Goal: Transaction & Acquisition: Purchase product/service

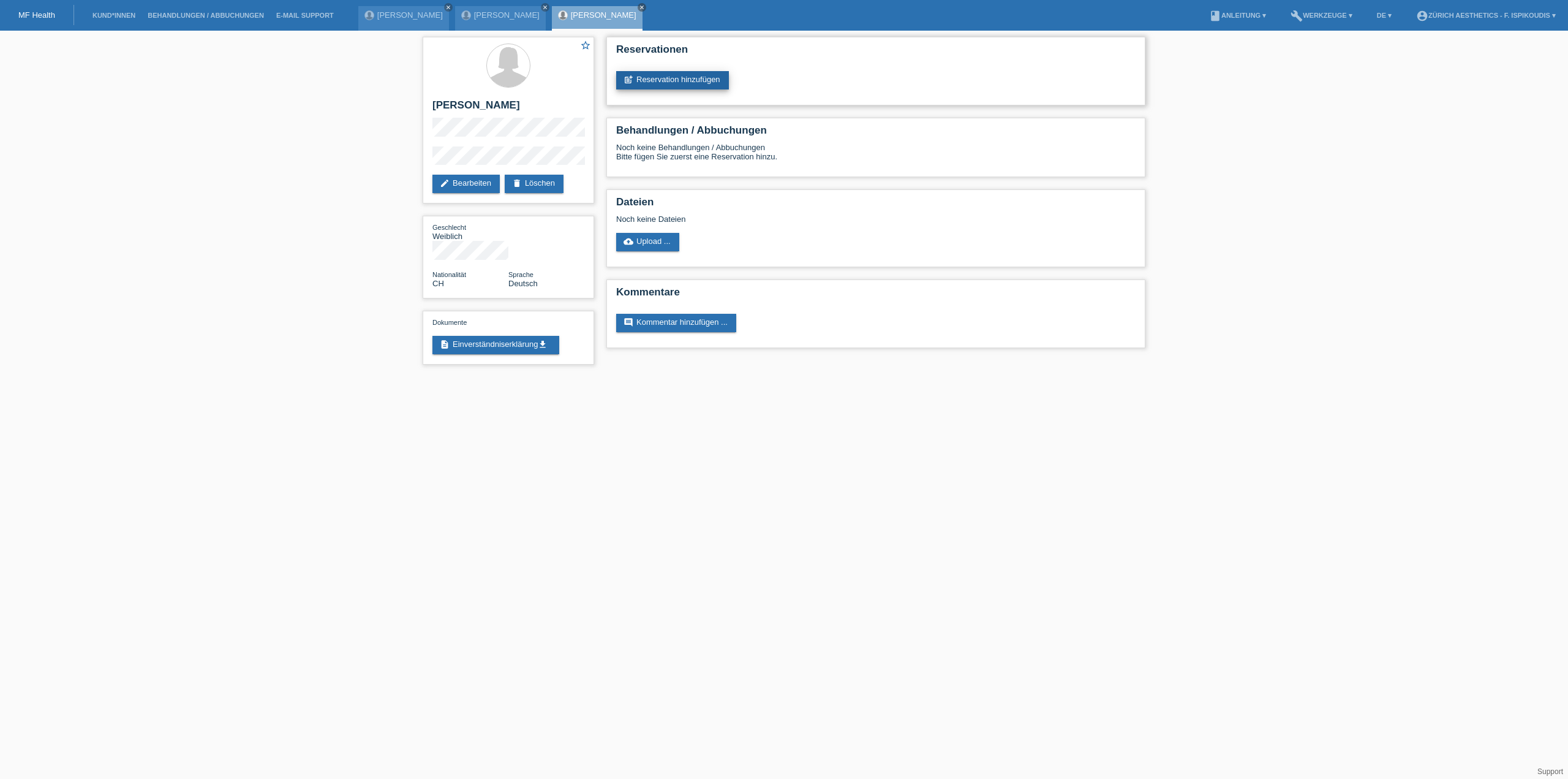
click at [654, 86] on link "post_add Reservation hinzufügen" at bounding box center [673, 80] width 113 height 19
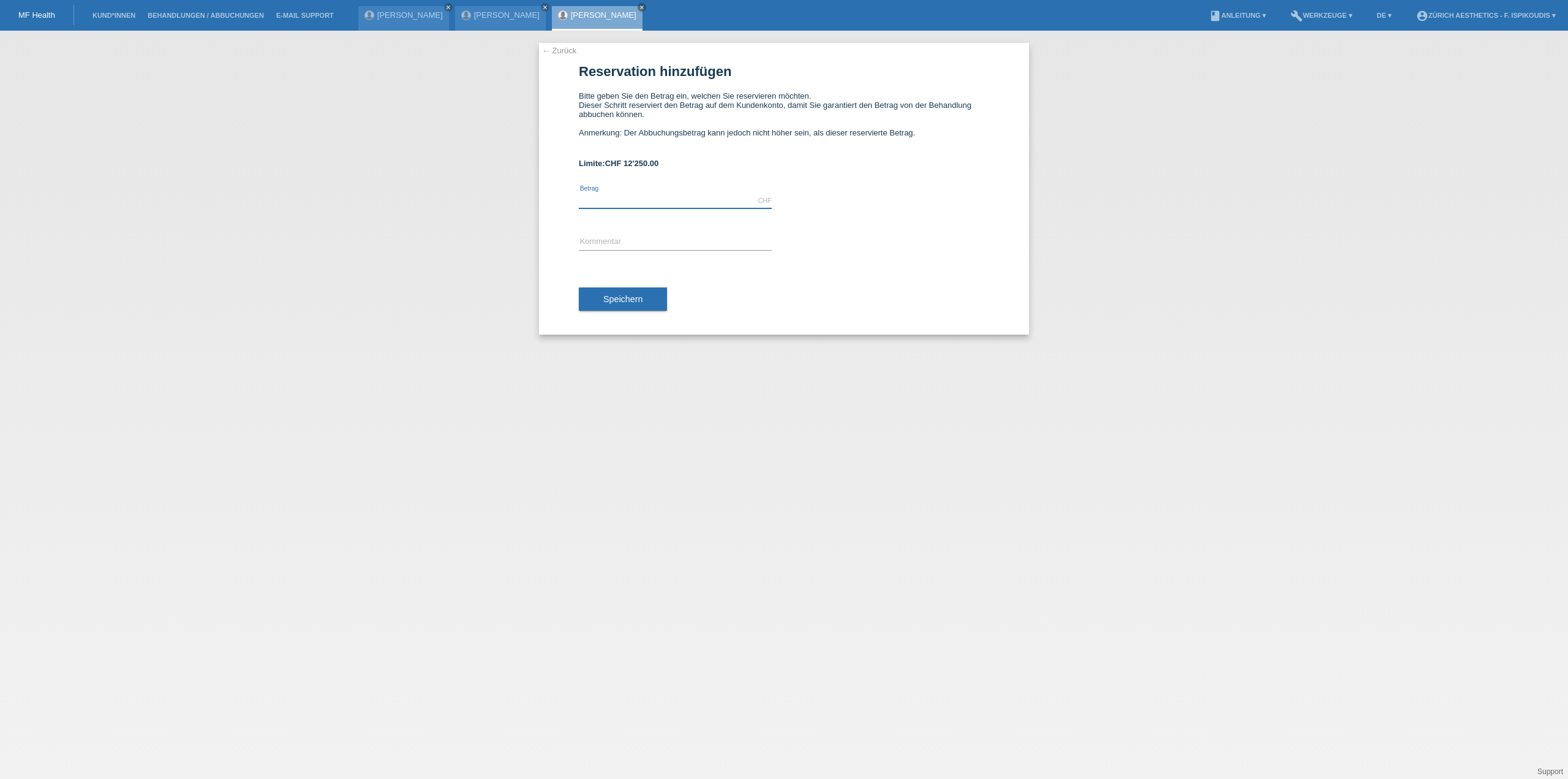
click at [616, 201] on input "text" at bounding box center [676, 200] width 193 height 15
type input "4900.00"
click at [603, 232] on div "error Kommentar" at bounding box center [676, 243] width 193 height 42
drag, startPoint x: 607, startPoint y: 238, endPoint x: 623, endPoint y: 247, distance: 18.4
click at [608, 238] on input "text" at bounding box center [676, 242] width 193 height 15
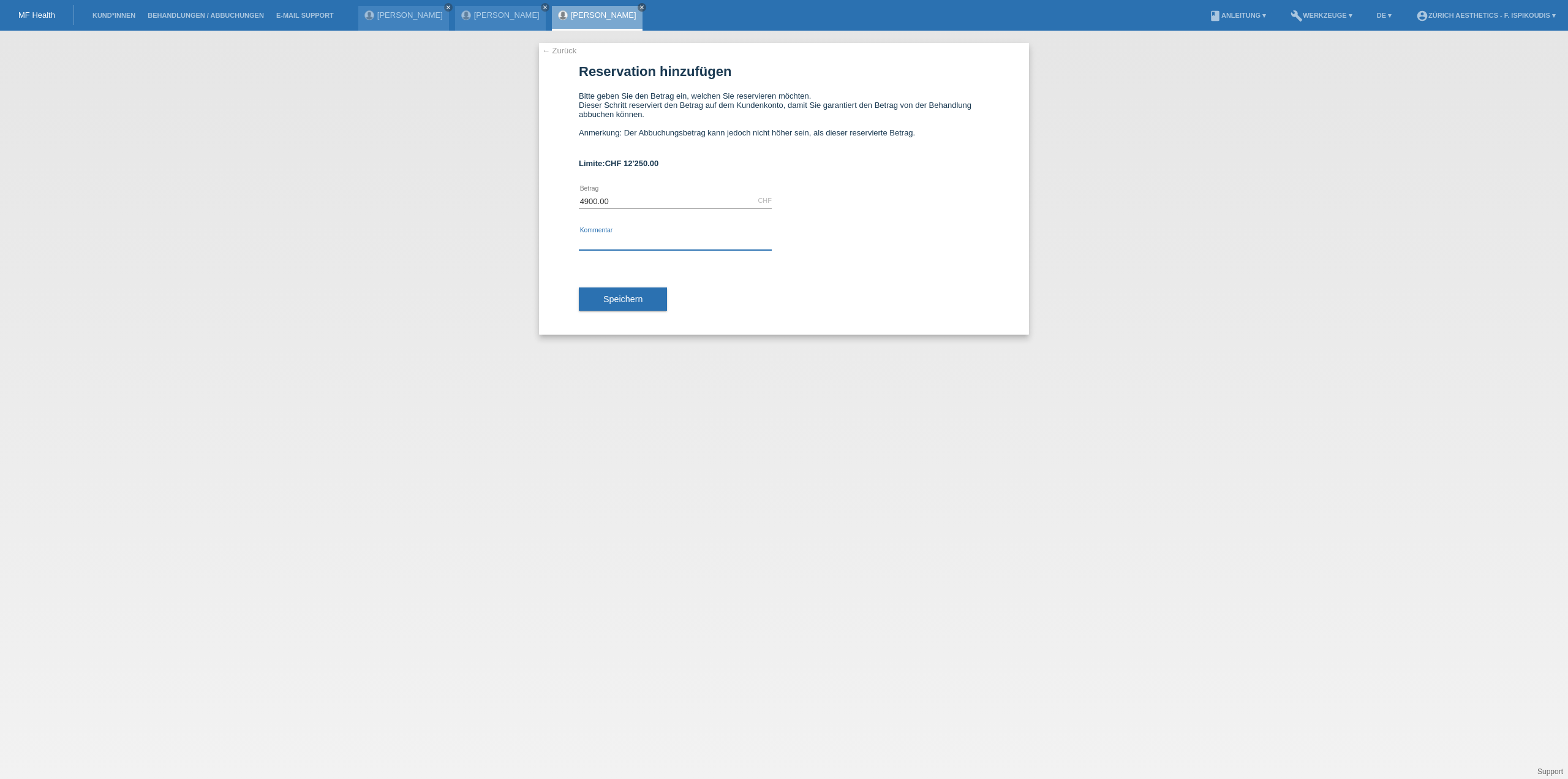
type input "Behandlung Klinik Aesthetics Zürich"
drag, startPoint x: 731, startPoint y: 245, endPoint x: 693, endPoint y: 244, distance: 38.0
click at [693, 244] on input "Behandlung Klinik Aesthetics Zürich" at bounding box center [676, 242] width 193 height 15
click at [694, 244] on input "Behandlung Klinik Aesthetics Zürich" at bounding box center [676, 242] width 193 height 15
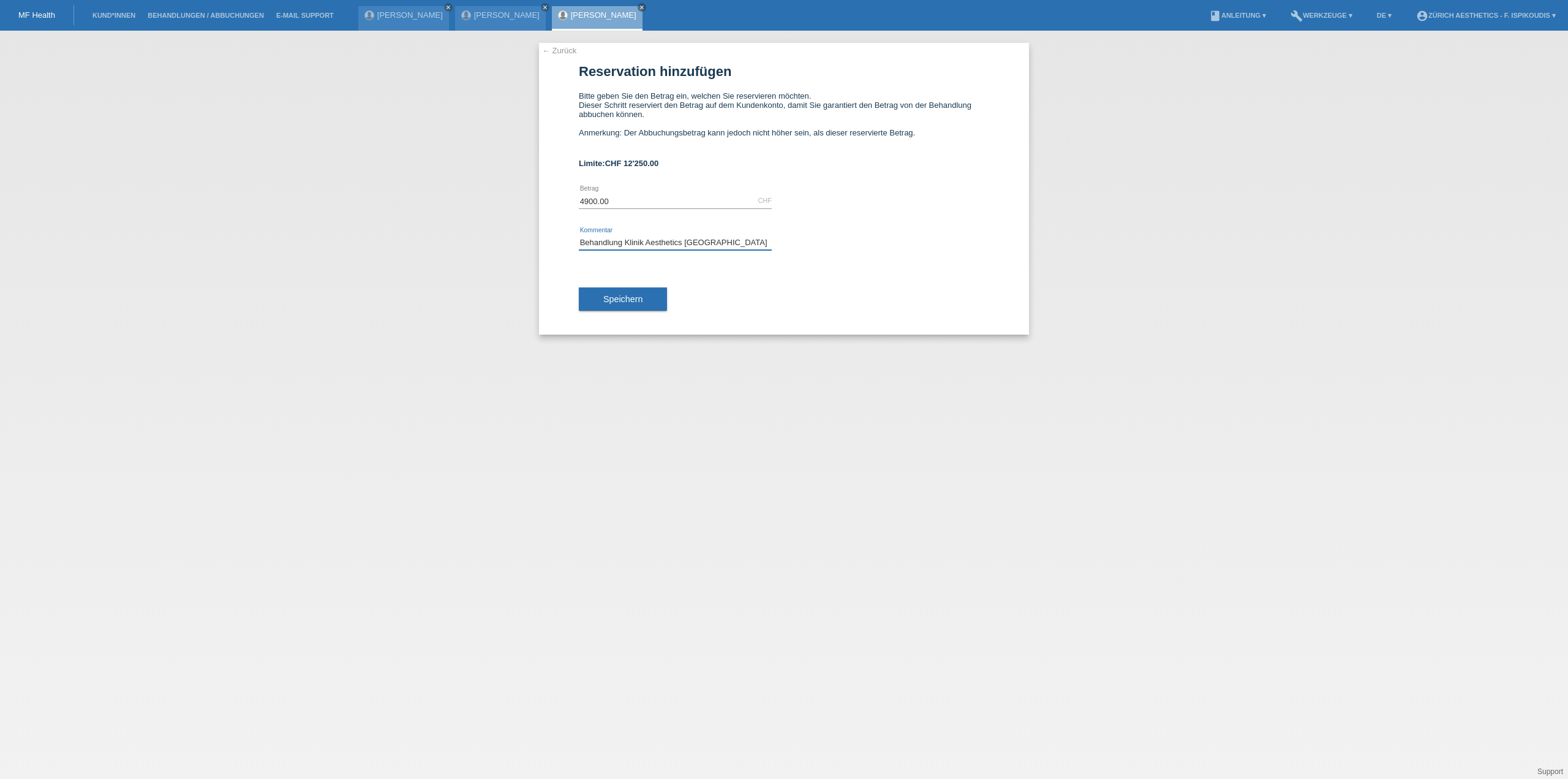
click at [694, 244] on input "Behandlung Klinik Aesthetics Zürich" at bounding box center [676, 242] width 193 height 15
click at [711, 243] on input "Behandlung Klinik Aesthetics [GEOGRAPHIC_DATA]" at bounding box center [676, 242] width 193 height 15
click at [624, 198] on input "4900.00" at bounding box center [676, 200] width 193 height 15
click at [869, 194] on div "4900.00 CHF error Betrag" at bounding box center [784, 201] width 410 height 42
click at [636, 302] on span "Speichern" at bounding box center [622, 299] width 39 height 10
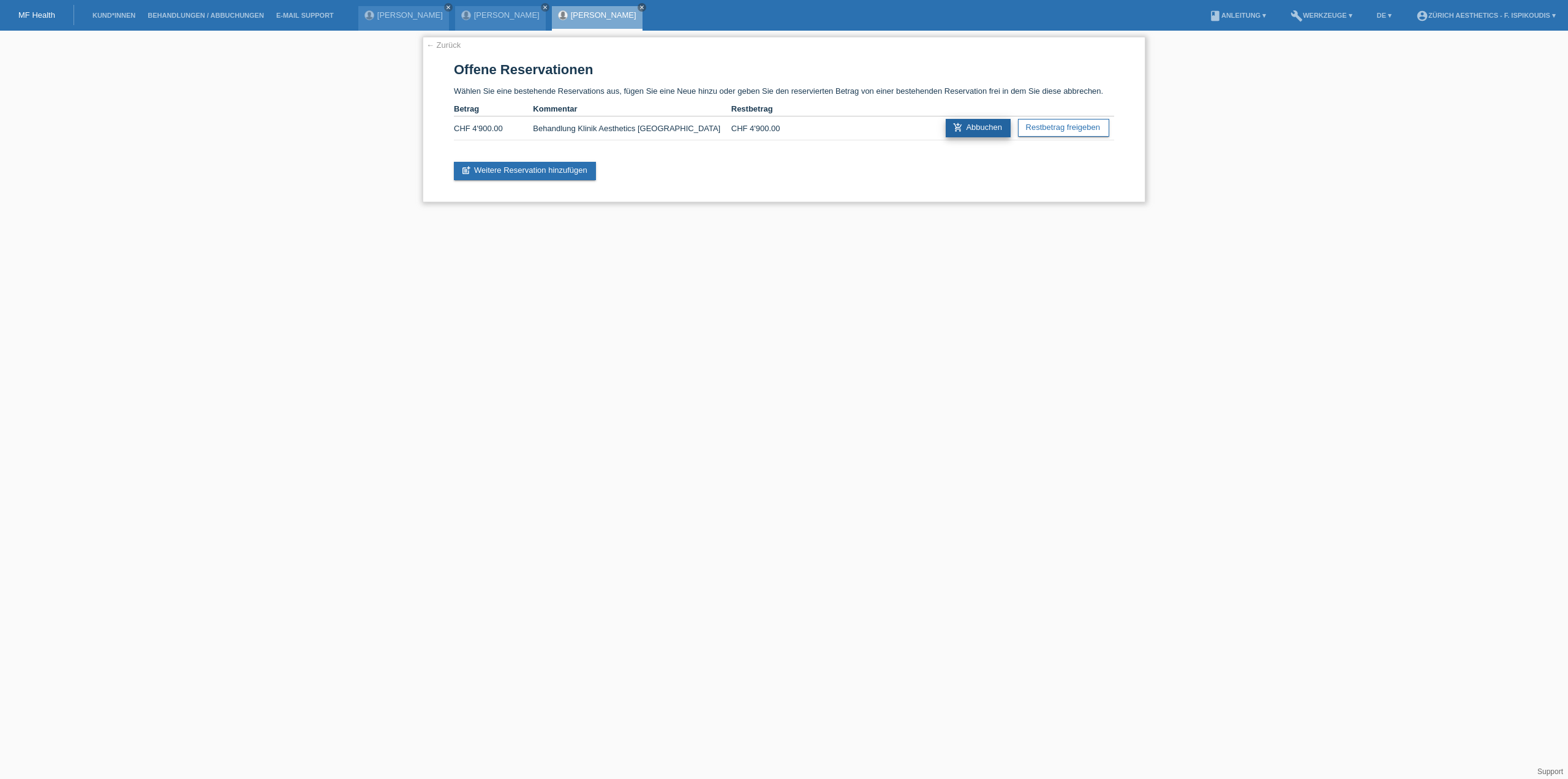
click at [989, 129] on link "add_shopping_cart Abbuchen" at bounding box center [978, 128] width 65 height 19
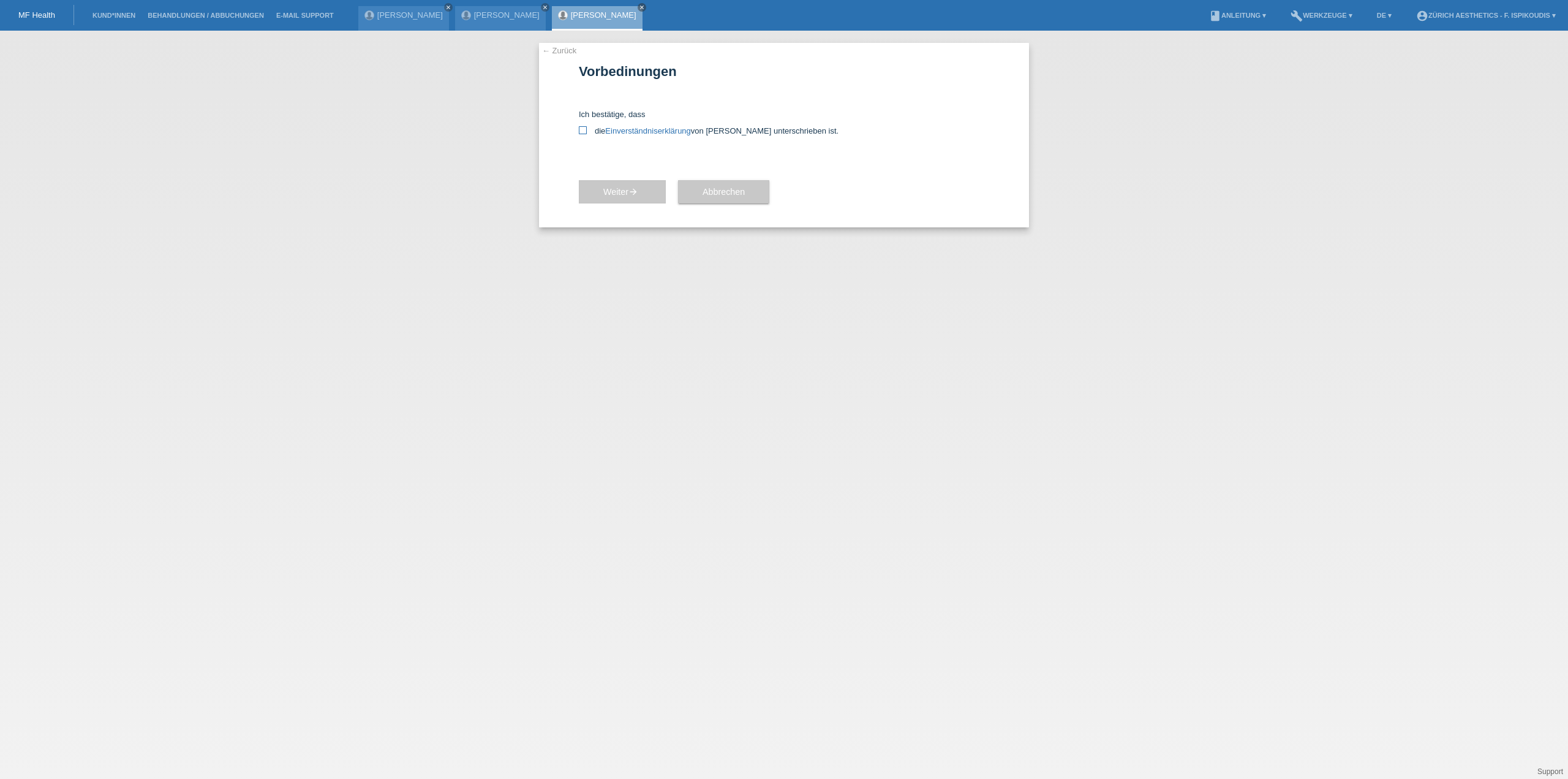
click at [587, 130] on label "die Einverständniserklärung von der Kundin unterschrieben ist." at bounding box center [784, 131] width 410 height 9
click at [587, 130] on input "die Einverständniserklärung von der Kundin unterschrieben ist." at bounding box center [583, 130] width 8 height 8
checkbox input "true"
click at [632, 194] on icon "arrow_forward" at bounding box center [633, 192] width 10 height 10
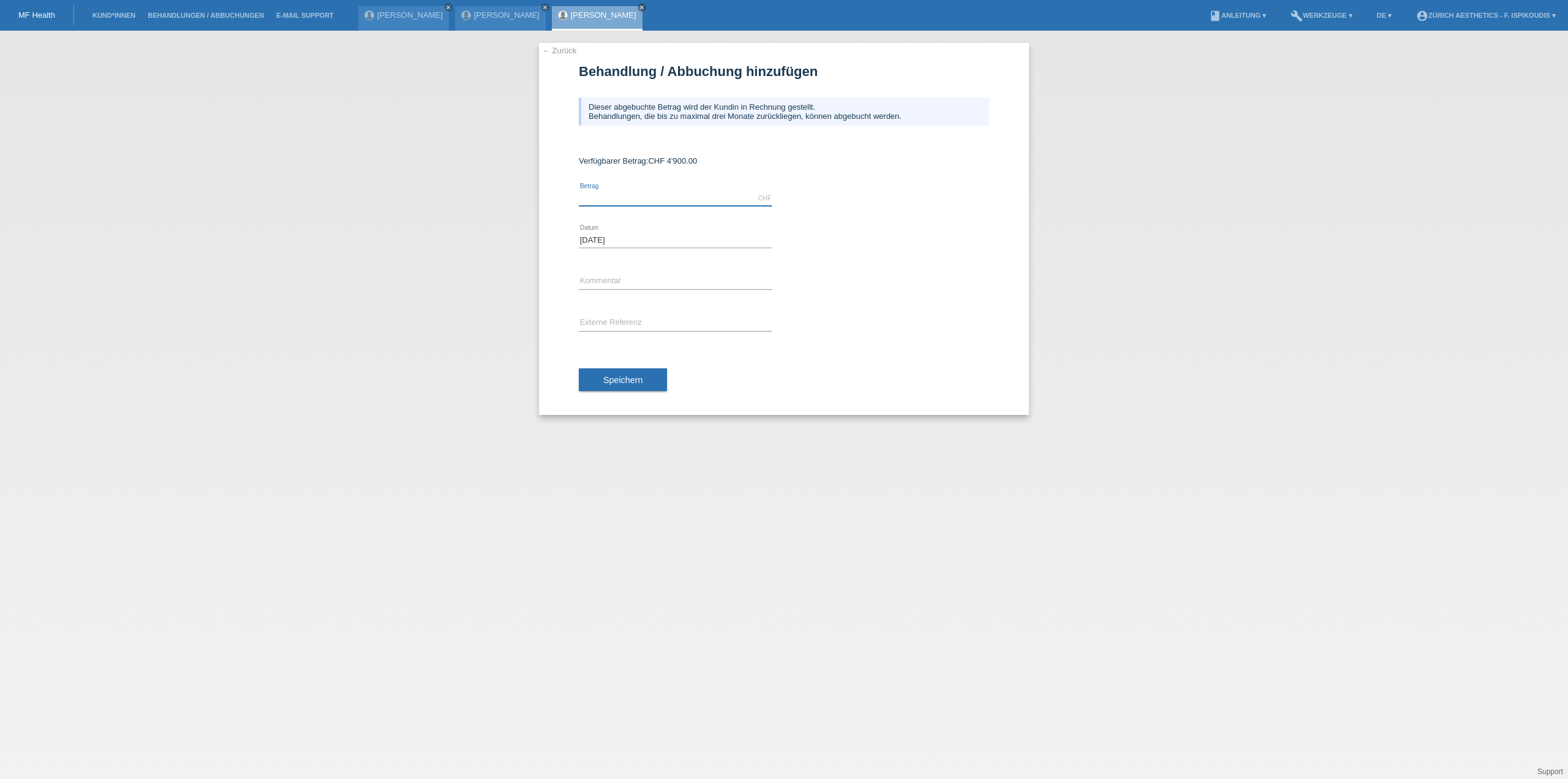
click at [628, 197] on input "text" at bounding box center [676, 198] width 193 height 15
type input "4900.00"
click at [612, 279] on input "text" at bounding box center [676, 281] width 193 height 15
type input "Behandlung Klinik Aesthetics [GEOGRAPHIC_DATA]"
click at [634, 381] on span "Speichern" at bounding box center [622, 380] width 39 height 10
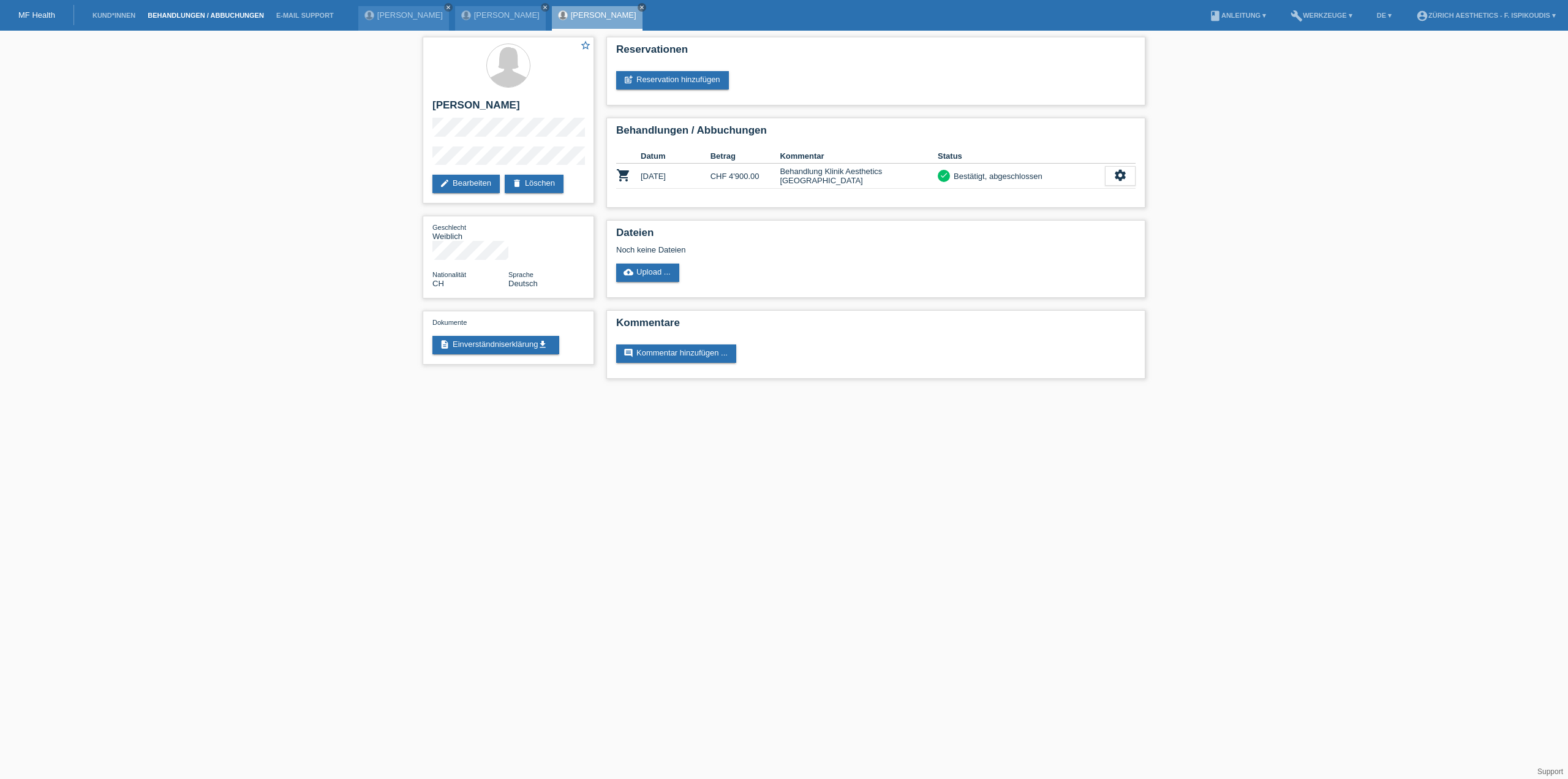
click at [175, 18] on link "Behandlungen / Abbuchungen" at bounding box center [205, 15] width 128 height 7
